Goal: Transaction & Acquisition: Purchase product/service

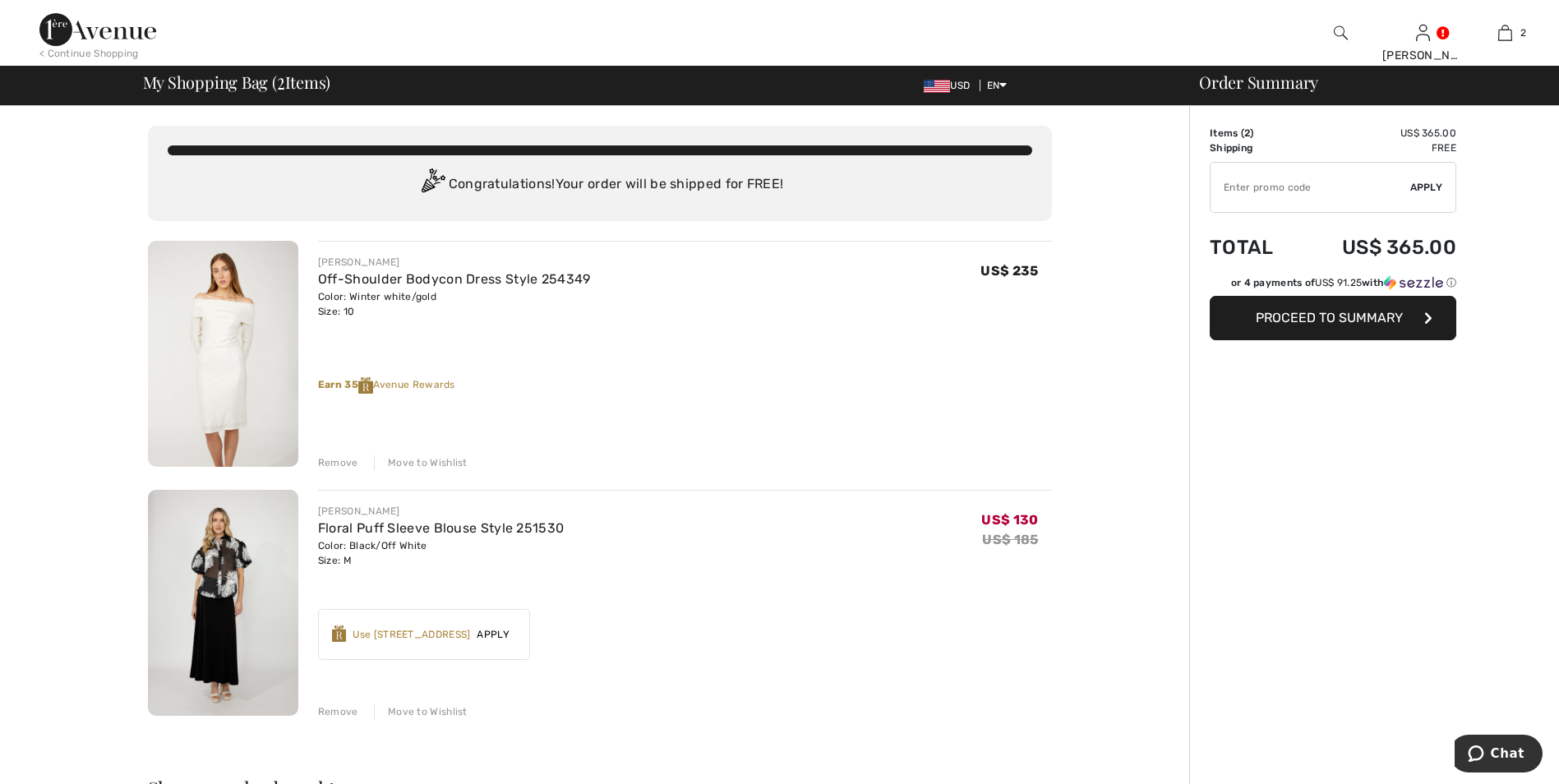
click at [340, 458] on div "Remove" at bounding box center [338, 463] width 40 height 15
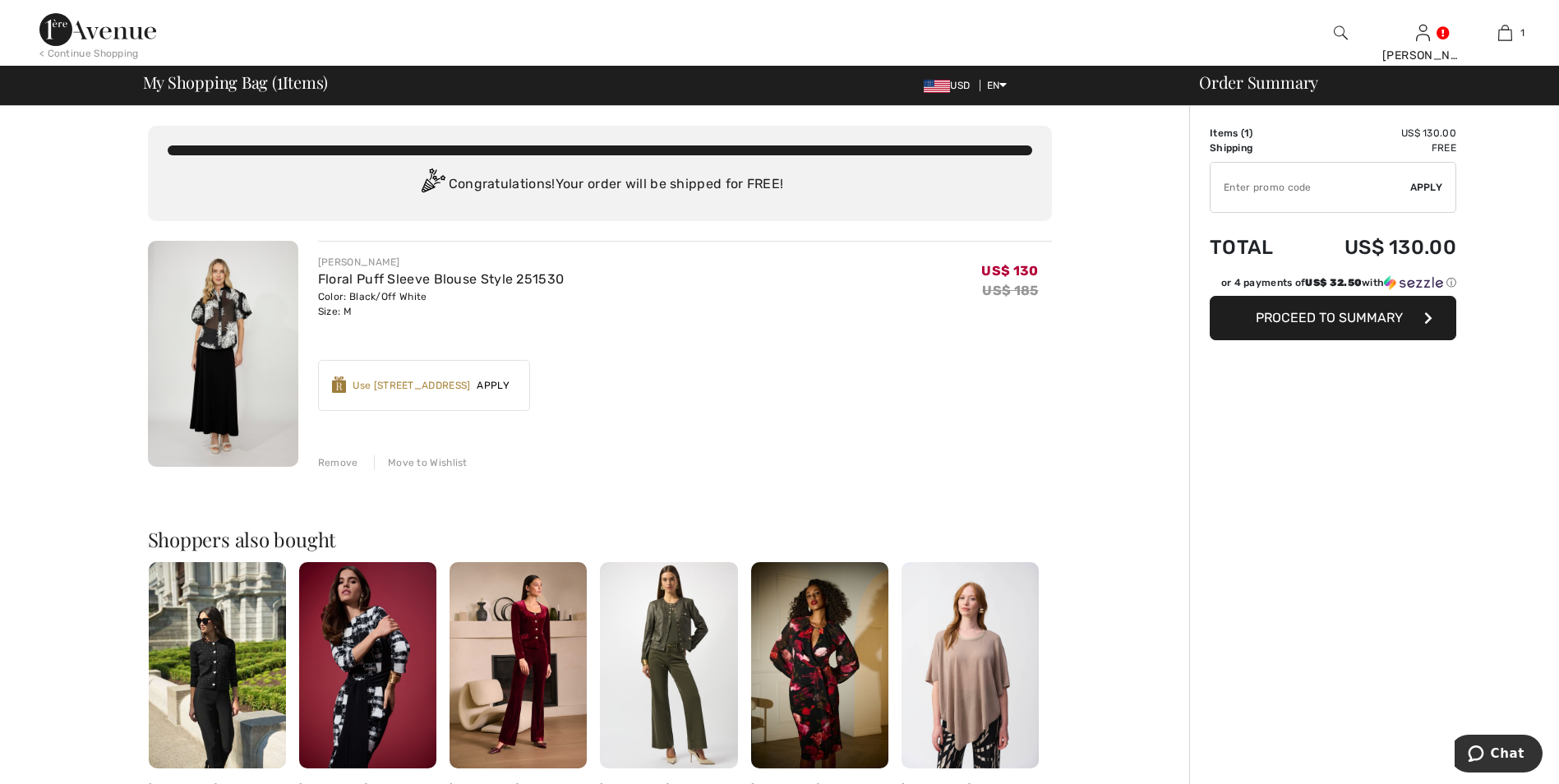
click at [1277, 315] on span "Proceed to Summary" at bounding box center [1329, 317] width 147 height 16
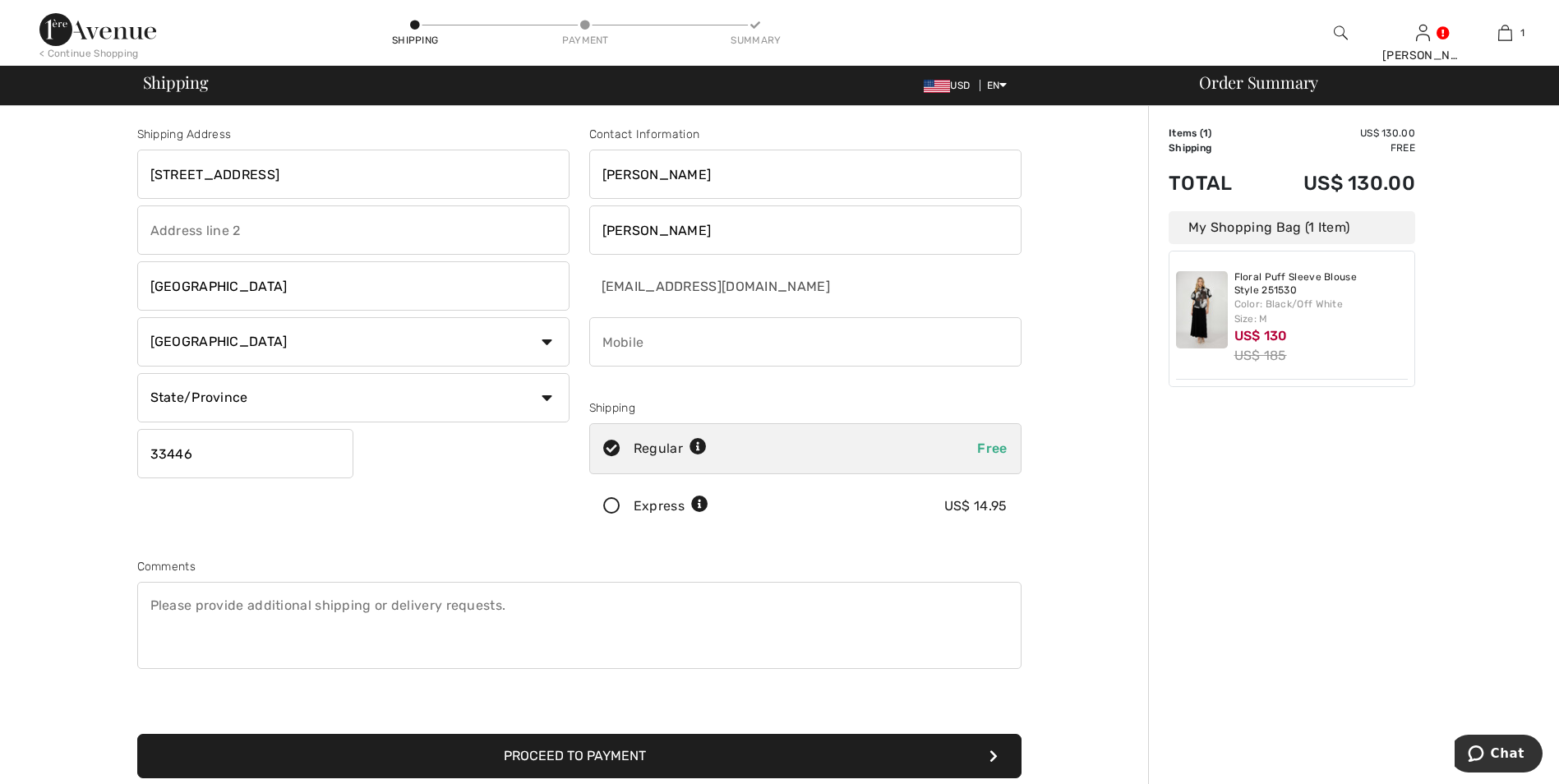
drag, startPoint x: 291, startPoint y: 170, endPoint x: 21, endPoint y: 174, distance: 270.0
click at [22, 173] on div "Shipping Address [STREET_ADDRESS] [GEOGRAPHIC_DATA] Country [GEOGRAPHIC_DATA] […" at bounding box center [579, 588] width 1138 height 964
type input "[STREET_ADDRESS]"
select select "FL"
type input "5614455688"
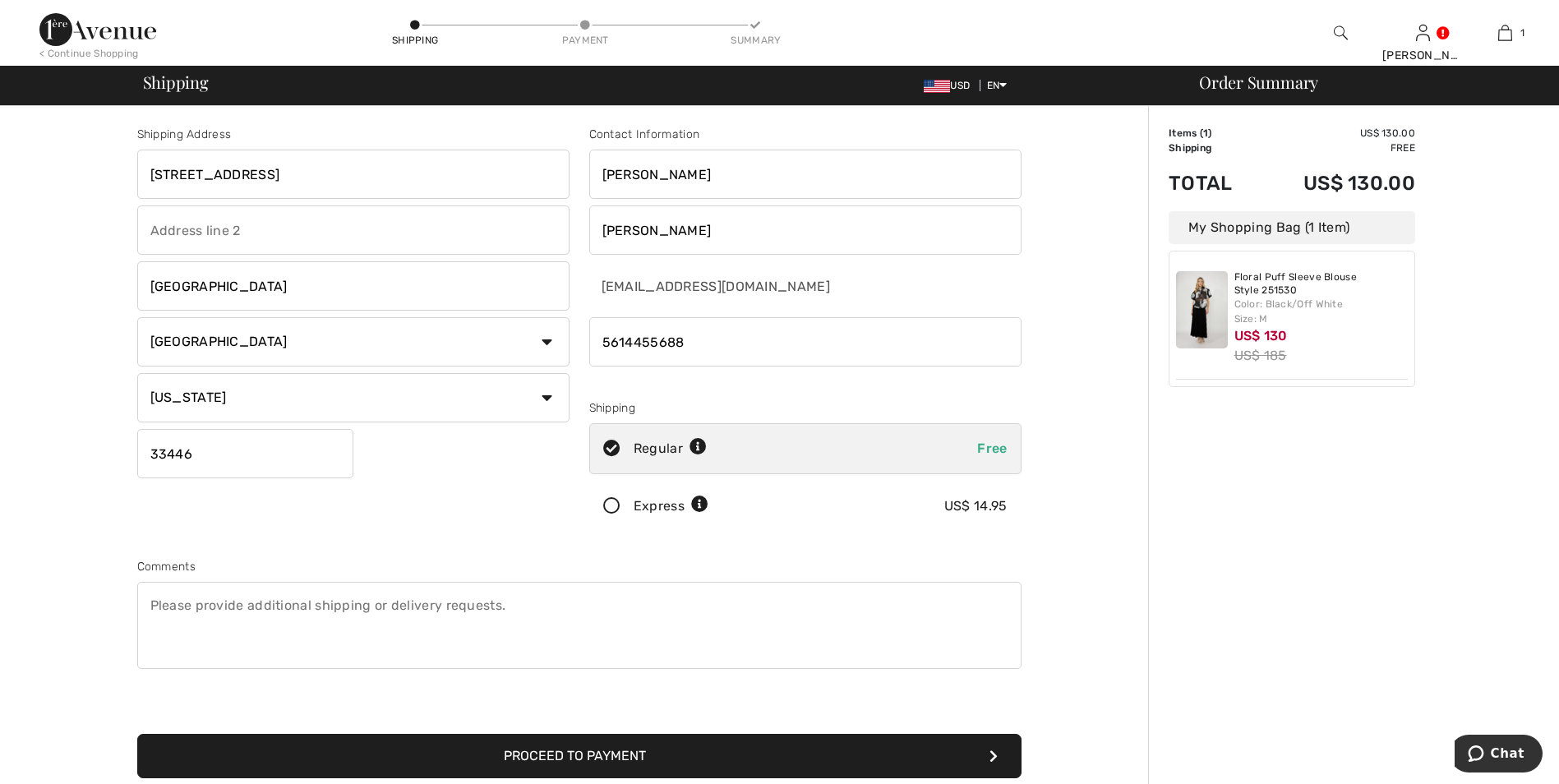
click at [187, 608] on textarea at bounding box center [578, 625] width 884 height 87
type textarea "p"
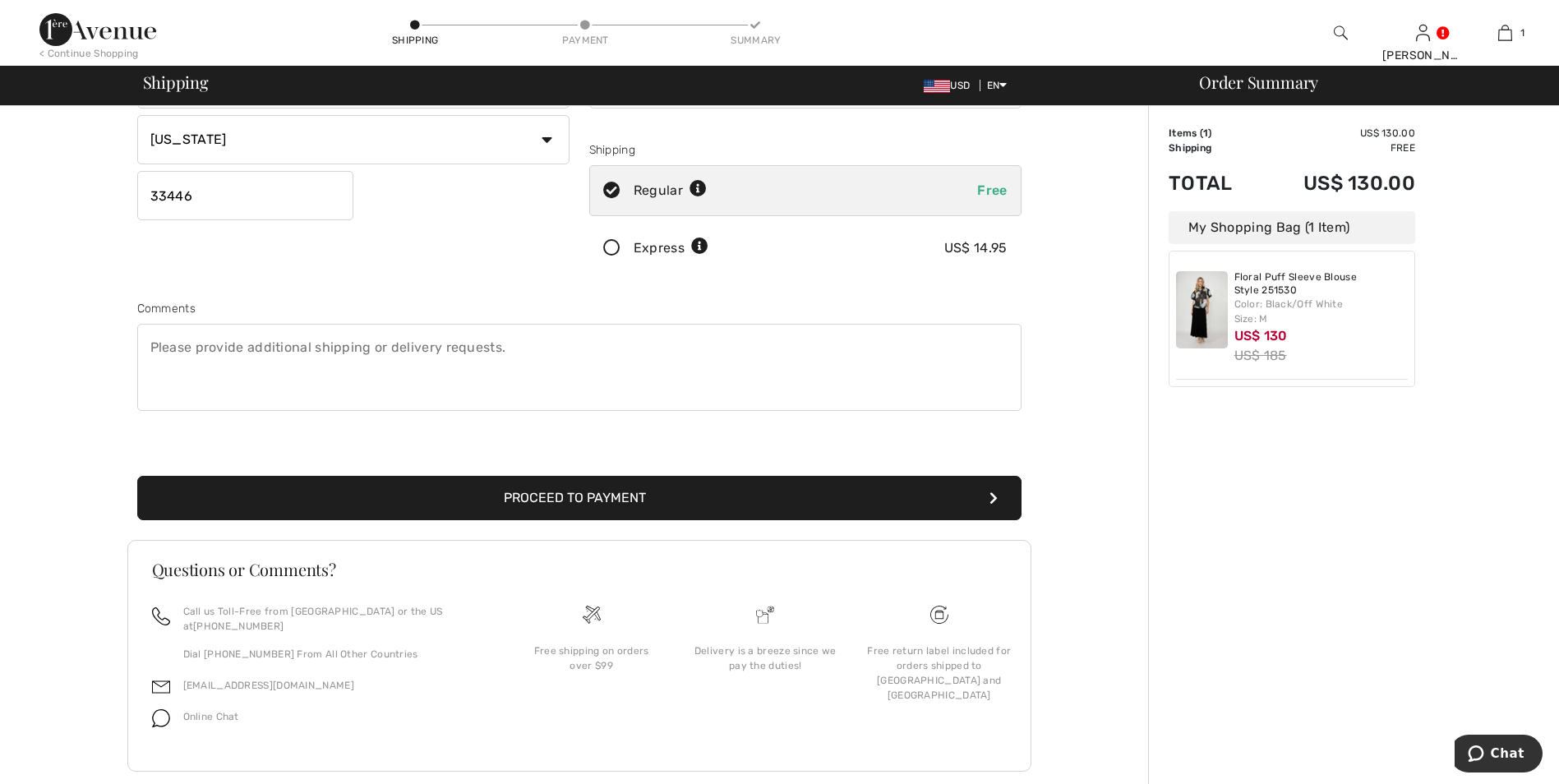
scroll to position [265, 0]
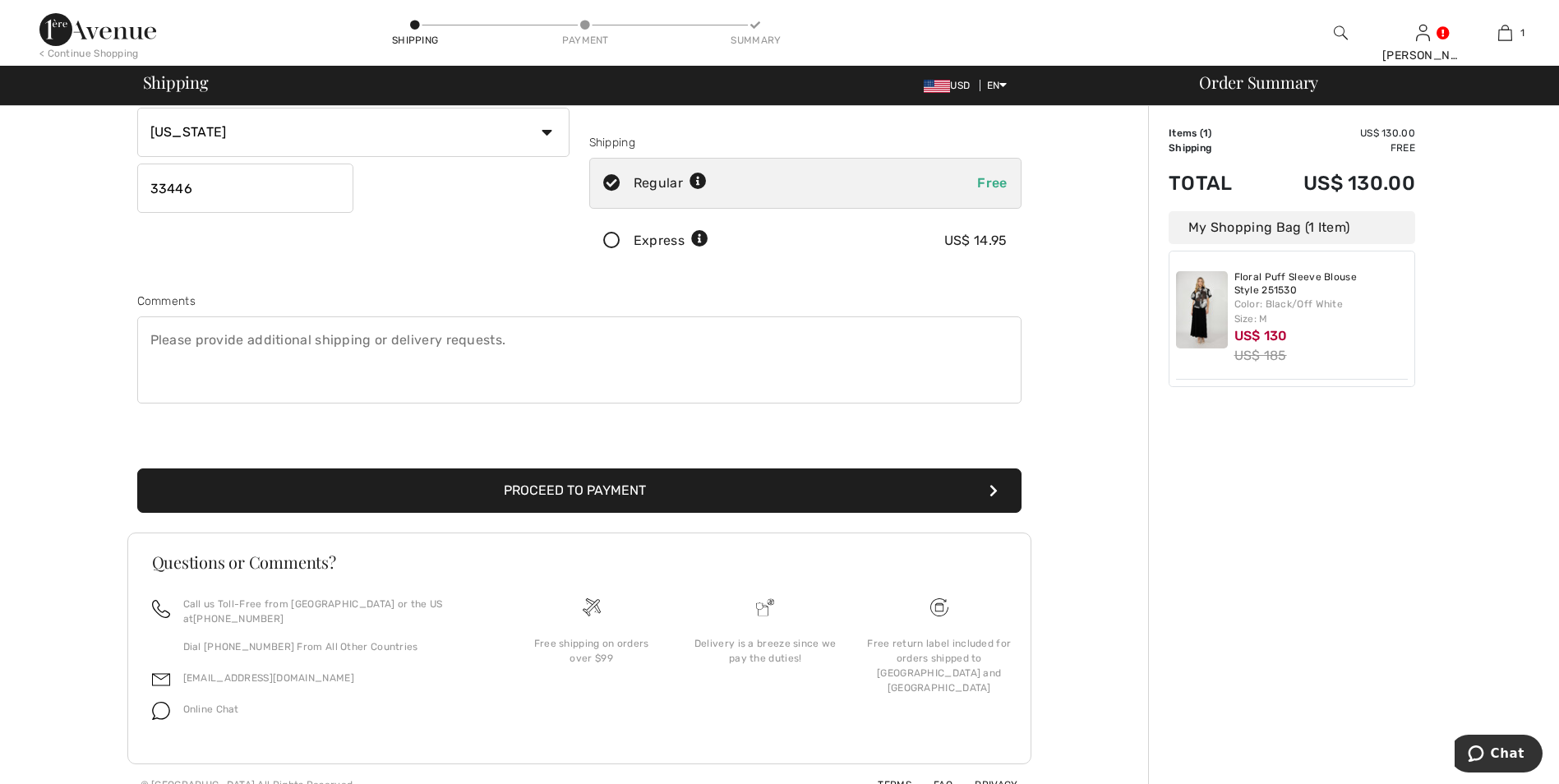
click at [619, 495] on button "Proceed to Payment" at bounding box center [578, 490] width 884 height 44
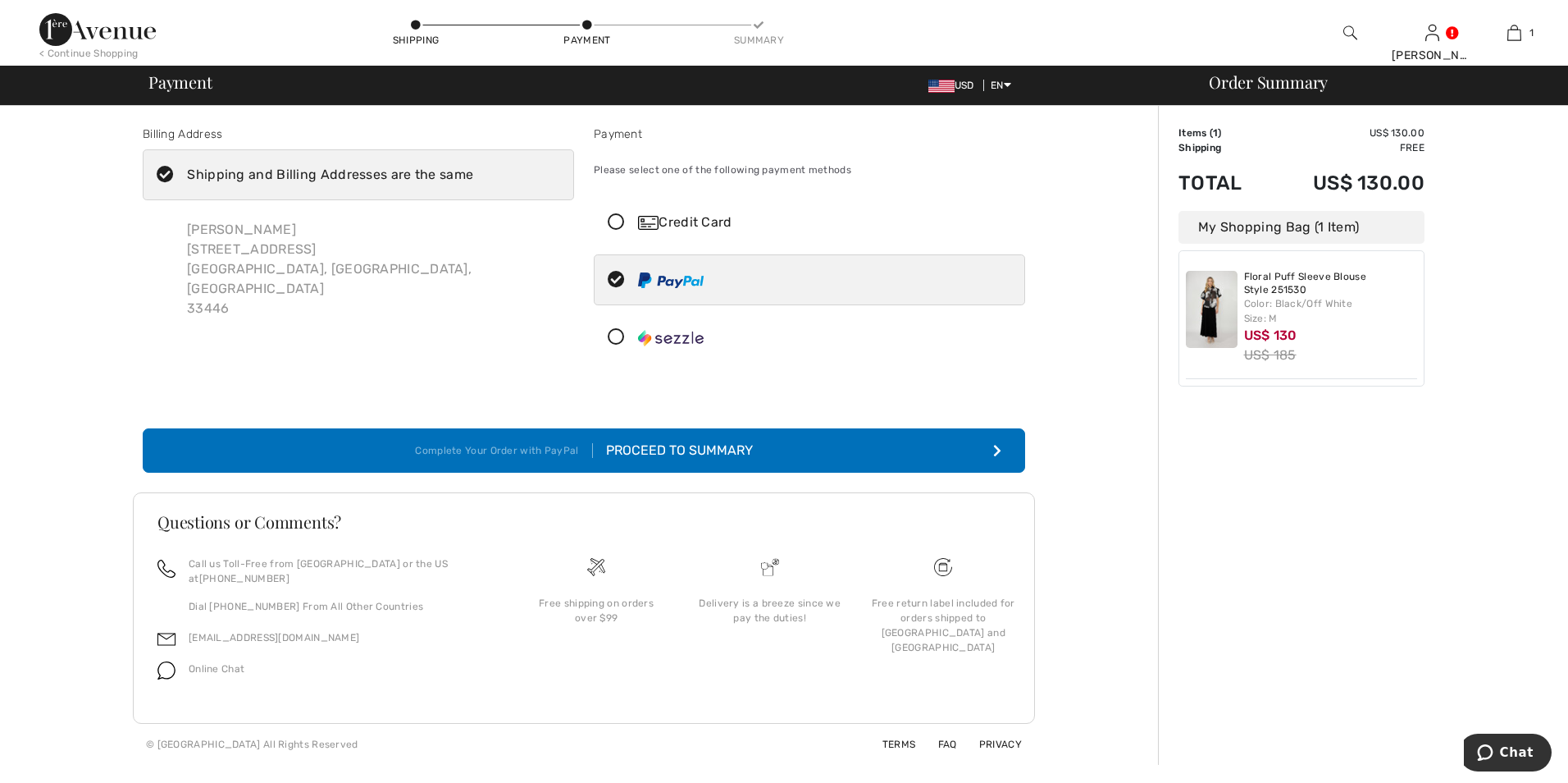
click at [617, 336] on icon at bounding box center [617, 337] width 44 height 18
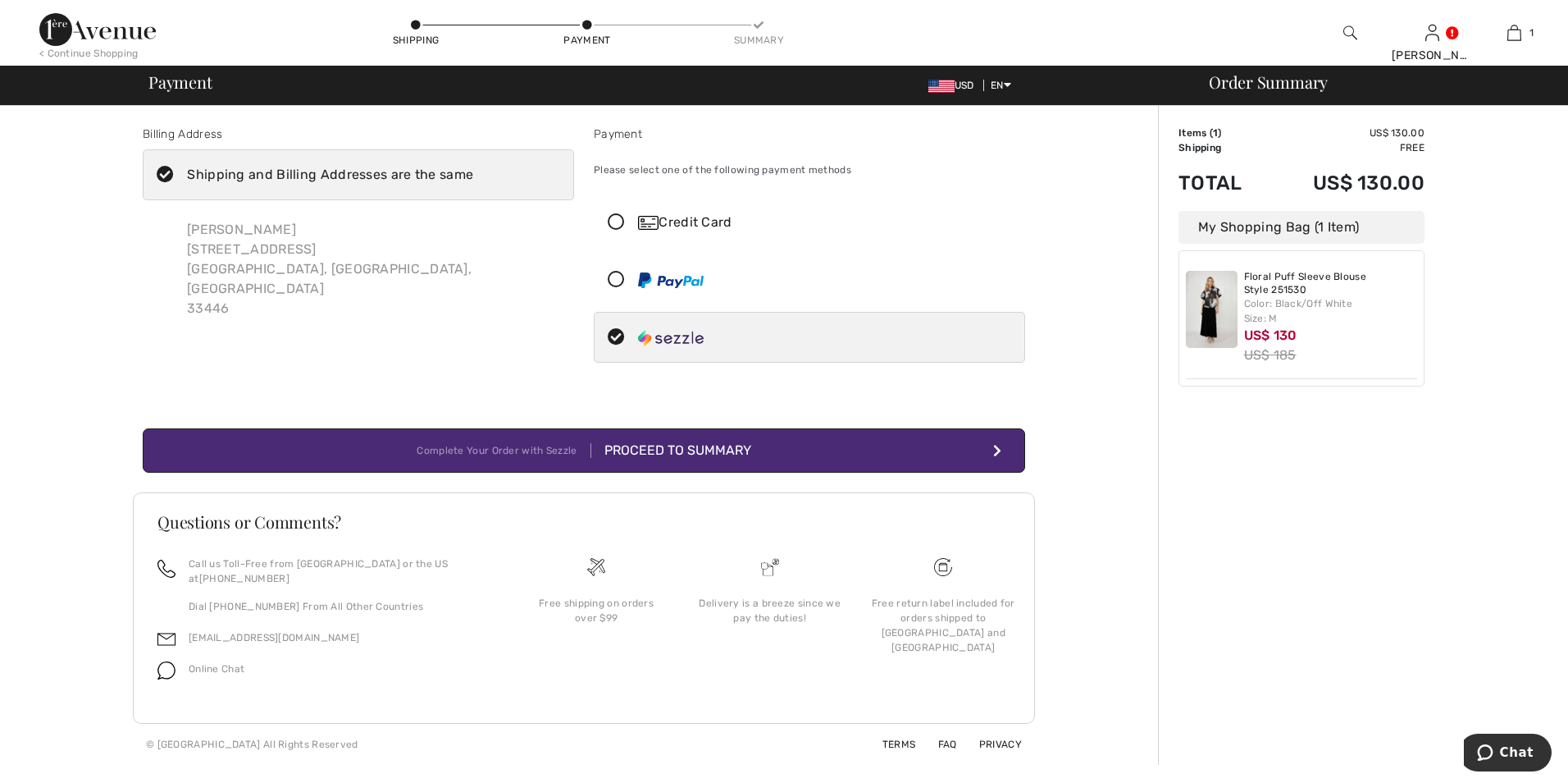
click at [647, 451] on div "Proceed to Summary" at bounding box center [671, 450] width 160 height 19
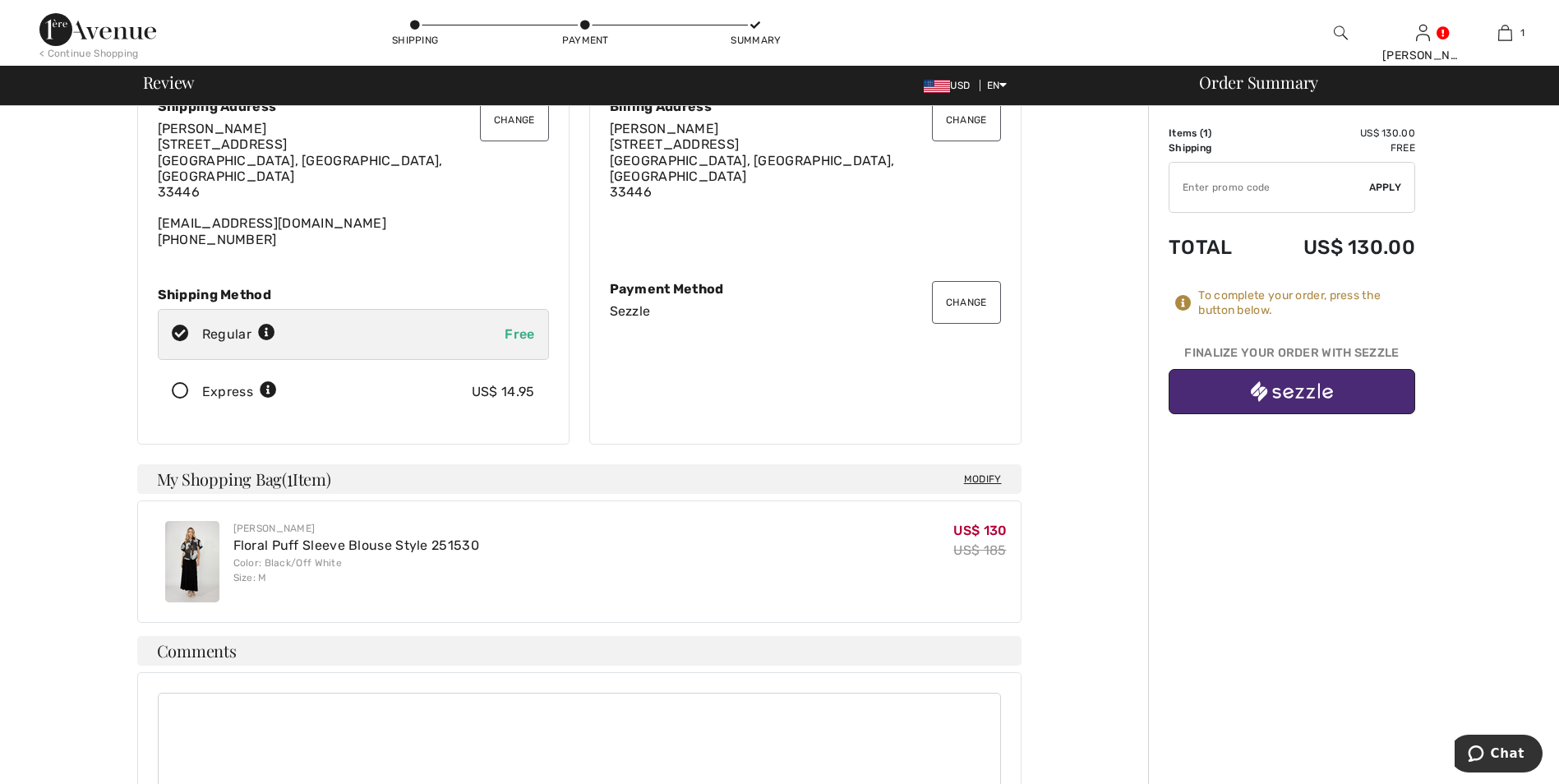
scroll to position [81, 0]
click at [1290, 389] on img "button" at bounding box center [1292, 391] width 82 height 20
